Goal: Communication & Community: Participate in discussion

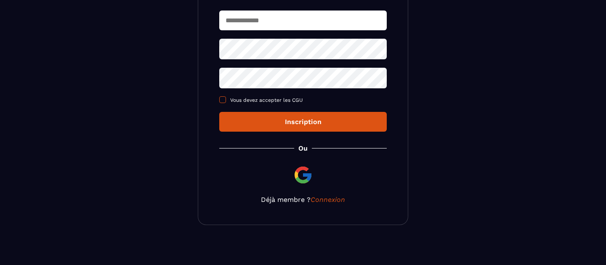
scroll to position [144, 0]
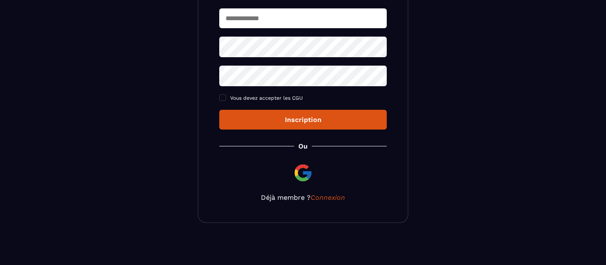
click at [301, 180] on img at bounding box center [303, 173] width 20 height 20
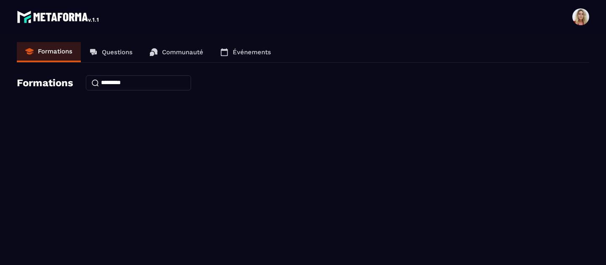
click at [129, 54] on p "Questions" at bounding box center [117, 52] width 31 height 8
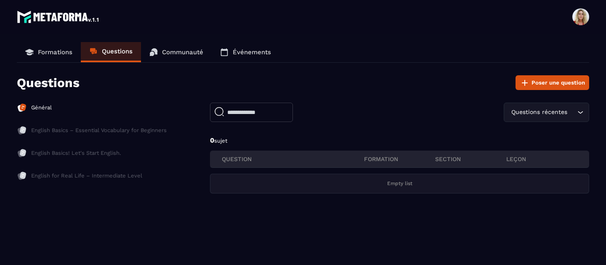
click at [170, 53] on p "Communauté" at bounding box center [182, 52] width 41 height 8
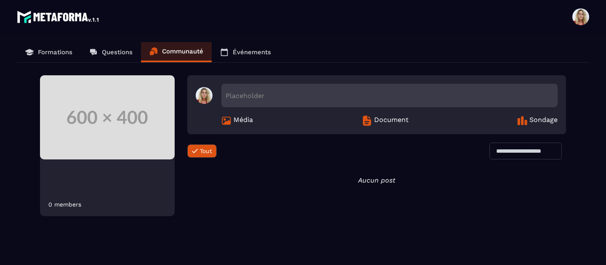
click at [241, 122] on span "Média" at bounding box center [243, 121] width 19 height 10
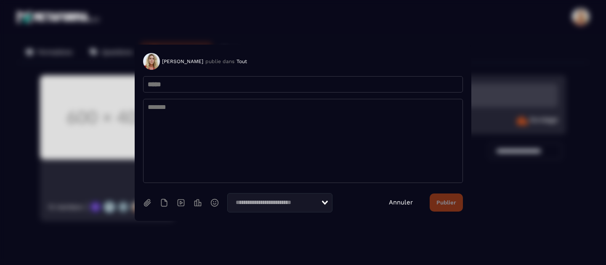
click at [409, 209] on div "Annuler Publier" at bounding box center [426, 203] width 74 height 18
click at [400, 200] on link "Annuler" at bounding box center [401, 203] width 24 height 8
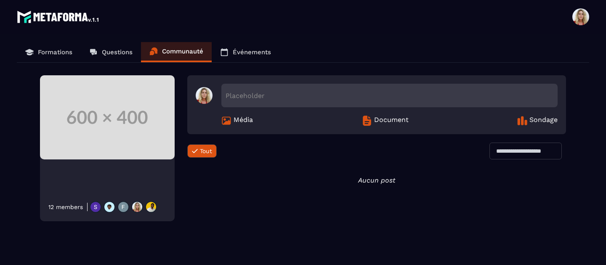
click at [388, 122] on span "Document" at bounding box center [391, 121] width 35 height 10
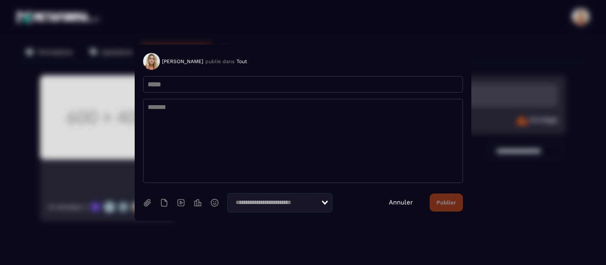
click at [408, 205] on link "Annuler" at bounding box center [401, 203] width 24 height 8
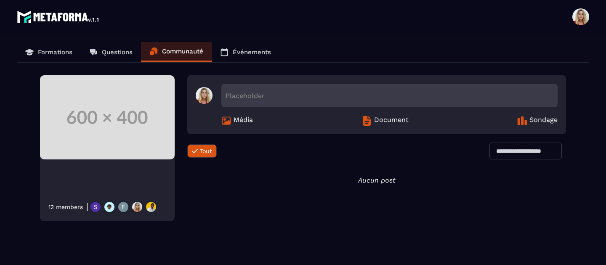
click at [249, 56] on link "Événements" at bounding box center [246, 52] width 68 height 20
